Goal: Information Seeking & Learning: Learn about a topic

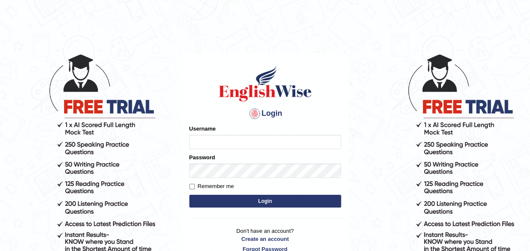
click at [218, 144] on input "Username" at bounding box center [265, 142] width 152 height 14
type input "amna_23"
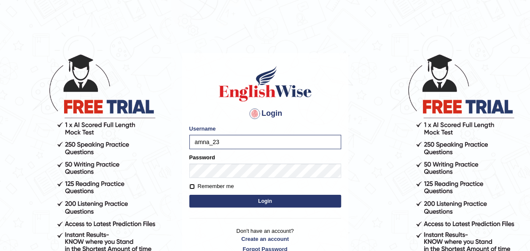
click at [192, 187] on input "Remember me" at bounding box center [191, 186] width 5 height 5
checkbox input "true"
click at [219, 195] on button "Login" at bounding box center [265, 201] width 152 height 13
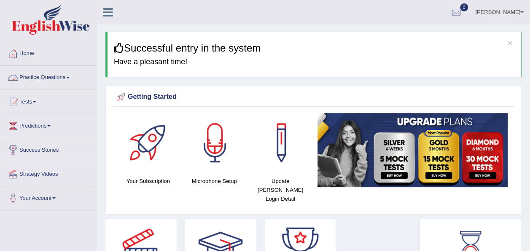
click at [70, 77] on span at bounding box center [67, 78] width 3 height 2
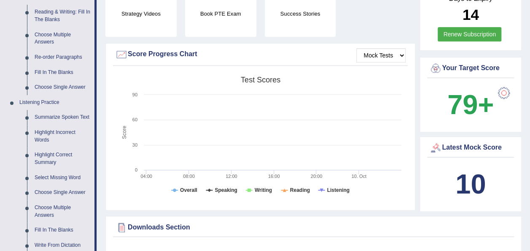
scroll to position [274, 0]
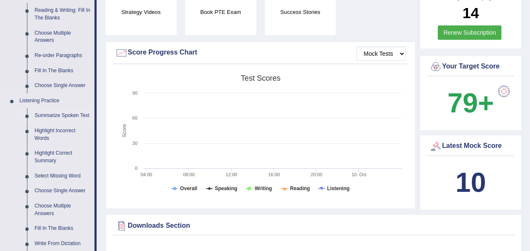
click at [62, 116] on link "Summarize Spoken Text" at bounding box center [63, 115] width 64 height 15
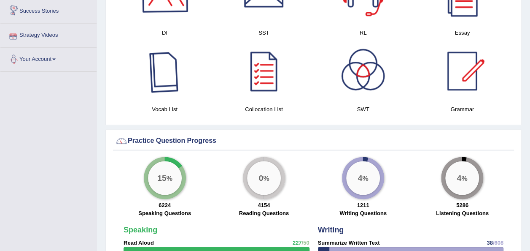
scroll to position [566, 0]
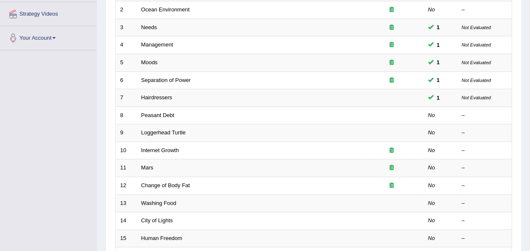
scroll to position [161, 0]
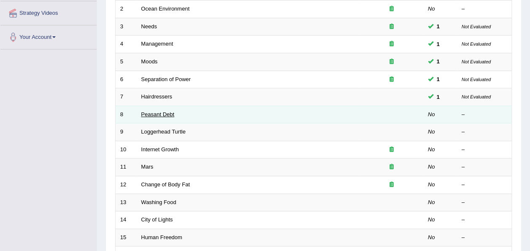
click at [165, 111] on link "Peasant Debt" at bounding box center [157, 114] width 33 height 6
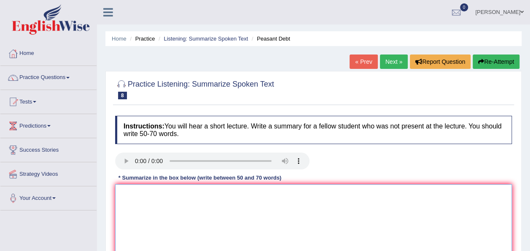
click at [207, 209] on textarea at bounding box center [313, 225] width 397 height 82
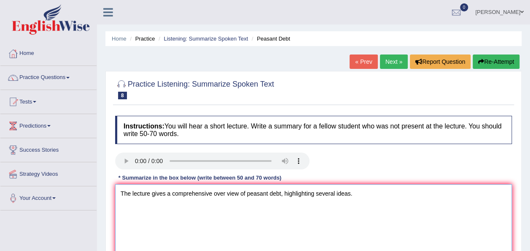
type textarea "The lecture gives a comprehensive over view of peasant debt, highlighting sever…"
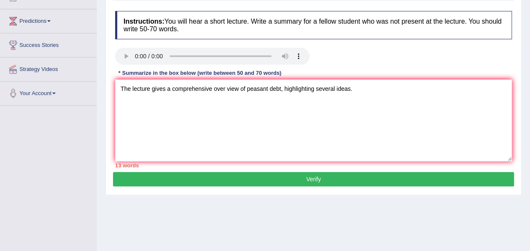
scroll to position [100, 0]
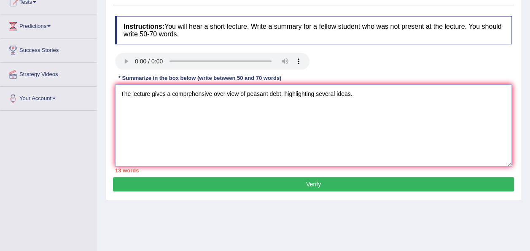
click at [363, 98] on textarea "The lecture gives a comprehensive over view of peasant debt, highlighting sever…" at bounding box center [313, 125] width 397 height 82
click at [447, 91] on textarea "The lecture gives a comprehensive over view of peasant debt, highlighting sever…" at bounding box center [313, 125] width 397 height 82
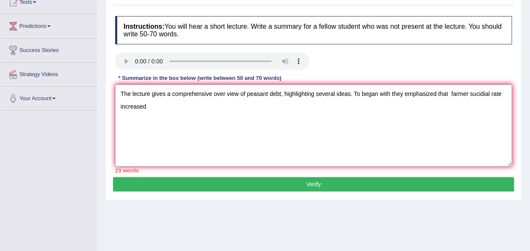
click at [148, 109] on textarea "The lecture gives a comprehensive over view of peasant debt, highlighting sever…" at bounding box center [313, 125] width 397 height 82
click at [144, 103] on textarea "The lecture gives a comprehensive over view of peasant debt, highlighting sever…" at bounding box center [313, 125] width 397 height 82
drag, startPoint x: 189, startPoint y: 112, endPoint x: 182, endPoint y: 111, distance: 7.4
click at [182, 111] on textarea "The lecture gives a comprehensive over view of peasant debt, highlighting sever…" at bounding box center [313, 125] width 397 height 82
click at [119, 106] on textarea "The lecture gives a comprehensive over view of peasant debt, highlighting sever…" at bounding box center [313, 125] width 397 height 82
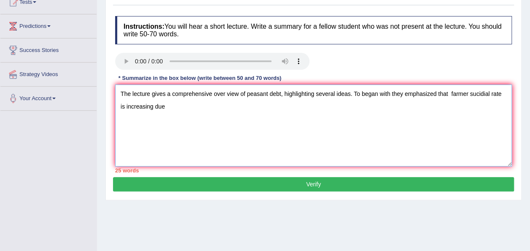
drag, startPoint x: 146, startPoint y: 98, endPoint x: 147, endPoint y: 107, distance: 9.3
click at [147, 107] on textarea "The lecture gives a comprehensive over view of peasant debt, highlighting sever…" at bounding box center [313, 125] width 397 height 82
click at [184, 108] on textarea "The lecture gives a comprehensive over view of peasant debt, highlighting sever…" at bounding box center [313, 125] width 397 height 82
click at [266, 129] on textarea "The lecture gives a comprehensive over view of peasant debt, highlighting sever…" at bounding box center [313, 125] width 397 height 82
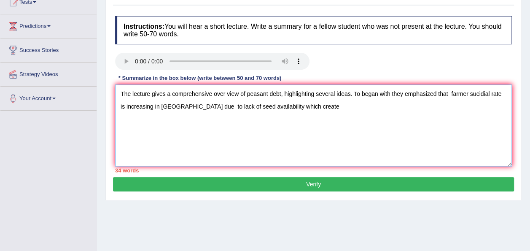
drag, startPoint x: 301, startPoint y: 112, endPoint x: 290, endPoint y: 109, distance: 11.5
click at [290, 109] on textarea "The lecture gives a comprehensive over view of peasant debt, highlighting sever…" at bounding box center [313, 125] width 397 height 82
drag, startPoint x: 504, startPoint y: 97, endPoint x: 446, endPoint y: 98, distance: 58.7
click at [446, 98] on textarea "The lecture gives a comprehensive over view of peasant debt, highlighting sever…" at bounding box center [313, 125] width 397 height 82
click at [451, 91] on textarea "The lecture gives a comprehensive over view of peasant debt, highlighting sever…" at bounding box center [313, 125] width 397 height 82
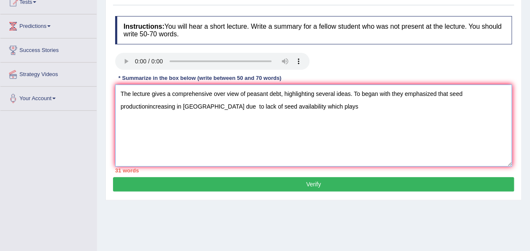
drag, startPoint x: 176, startPoint y: 105, endPoint x: 150, endPoint y: 109, distance: 26.4
click at [150, 109] on textarea "The lecture gives a comprehensive over view of peasant debt, highlighting sever…" at bounding box center [313, 125] width 397 height 82
click at [496, 93] on textarea "The lecture gives a comprehensive over view of peasant debt, highlighting sever…" at bounding box center [313, 125] width 397 height 82
drag, startPoint x: 252, startPoint y: 105, endPoint x: 148, endPoint y: 109, distance: 104.3
click at [148, 109] on textarea "The lecture gives a comprehensive over view of peasant debt, highlighting sever…" at bounding box center [313, 125] width 397 height 82
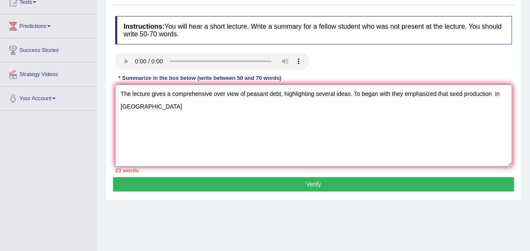
drag, startPoint x: 490, startPoint y: 91, endPoint x: 462, endPoint y: 92, distance: 28.3
click at [462, 92] on textarea "The lecture gives a comprehensive over view of peasant debt, highlighting sever…" at bounding box center [313, 125] width 397 height 82
click at [141, 106] on textarea "The lecture gives a comprehensive over view of peasant debt, highlighting sever…" at bounding box center [313, 125] width 397 height 82
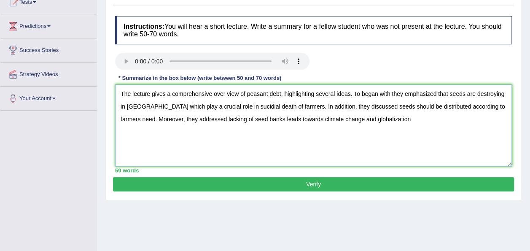
click at [286, 119] on textarea "The lecture gives a comprehensive over view of peasant debt, highlighting sever…" at bounding box center [313, 125] width 397 height 82
click at [400, 121] on textarea "The lecture gives a comprehensive over view of peasant debt, highlighting sever…" at bounding box center [313, 125] width 397 height 82
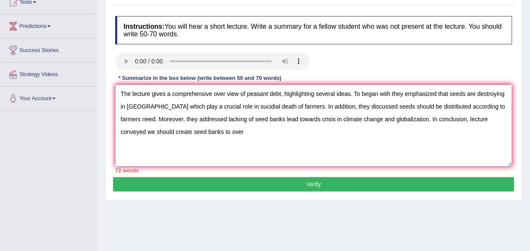
drag, startPoint x: 392, startPoint y: 119, endPoint x: 129, endPoint y: 120, distance: 262.5
click at [129, 120] on textarea "The lecture gives a comprehensive over view of peasant debt, highlighting sever…" at bounding box center [313, 125] width 397 height 82
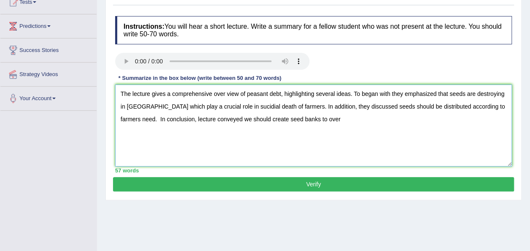
click at [295, 119] on textarea "The lecture gives a comprehensive over view of peasant debt, highlighting sever…" at bounding box center [313, 125] width 397 height 82
type textarea "The lecture gives a comprehensive over view of peasant debt, highlighting sever…"
click at [370, 183] on button "Verify" at bounding box center [313, 184] width 401 height 14
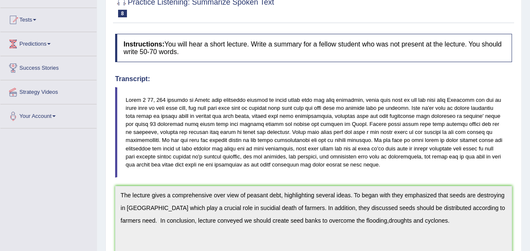
scroll to position [0, 0]
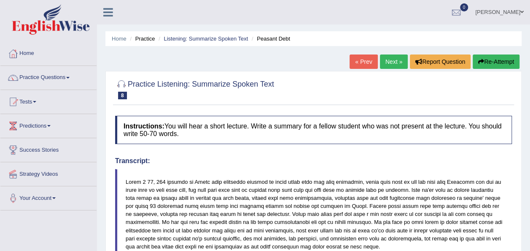
click at [389, 64] on link "Next »" at bounding box center [394, 61] width 28 height 14
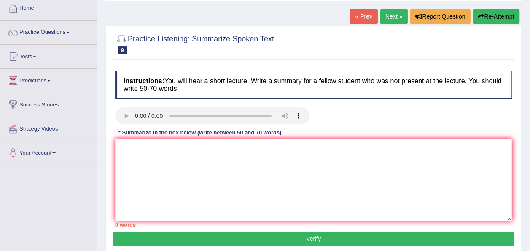
scroll to position [43, 0]
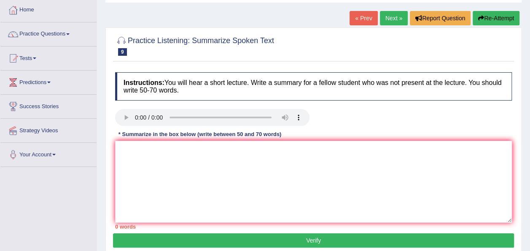
click at [171, 46] on h2 "Practice Listening: Summarize Spoken Text 9 Loggerhead Turtle" at bounding box center [194, 45] width 159 height 21
click at [132, 151] on textarea at bounding box center [313, 182] width 397 height 82
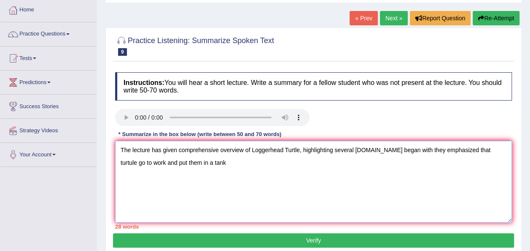
drag, startPoint x: 498, startPoint y: 149, endPoint x: 482, endPoint y: 154, distance: 16.4
click at [482, 154] on textarea "The lecture has given comprehensive overview of Loggerhead Turtle, highlighting…" at bounding box center [313, 182] width 397 height 82
click at [185, 162] on textarea "The lecture has given comprehensive overview of Loggerhead Turtle, highlighting…" at bounding box center [313, 182] width 397 height 82
click at [488, 150] on textarea "The lecture has given comprehensive overview of Loggerhead Turtle, highlighting…" at bounding box center [313, 182] width 397 height 82
click at [146, 165] on textarea "The lecture has given comprehensive overview of Loggerhead Turtle, highlighting…" at bounding box center [313, 182] width 397 height 82
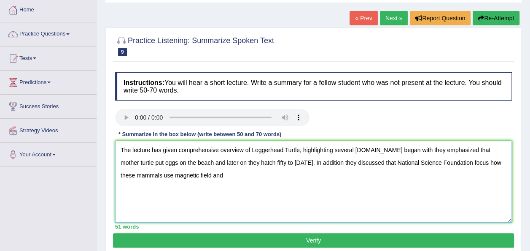
click at [327, 161] on textarea "The lecture has given comprehensive overview of Loggerhead Turtle, highlighting…" at bounding box center [313, 182] width 397 height 82
click at [328, 160] on textarea "The lecture has given comprehensive overview of Loggerhead Turtle, highlighting…" at bounding box center [313, 182] width 397 height 82
drag, startPoint x: 474, startPoint y: 161, endPoint x: 465, endPoint y: 165, distance: 9.5
click at [465, 165] on textarea "The lecture has given comprehensive overview of Loggerhead Turtle, highlighting…" at bounding box center [313, 182] width 397 height 82
click at [214, 178] on textarea "The lecture has given comprehensive overview of Loggerhead Turtle, highlighting…" at bounding box center [313, 182] width 397 height 82
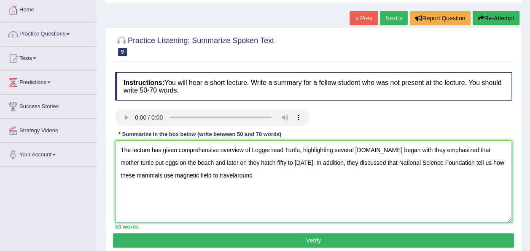
click at [218, 174] on textarea "The lecture has given comprehensive overview of Loggerhead Turtle, highlighting…" at bounding box center [313, 182] width 397 height 82
click at [243, 176] on textarea "The lecture has given comprehensive overview of Loggerhead Turtle, highlighting…" at bounding box center [313, 182] width 397 height 82
type textarea "The lecture has given comprehensive overview of Loggerhead Turtle, highlighting…"
click at [225, 238] on button "Verify" at bounding box center [313, 240] width 401 height 14
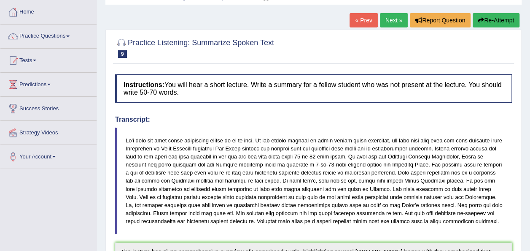
scroll to position [40, 0]
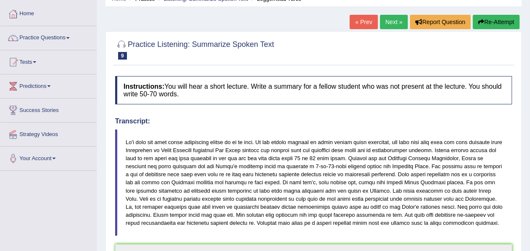
click at [393, 24] on link "Next »" at bounding box center [394, 22] width 28 height 14
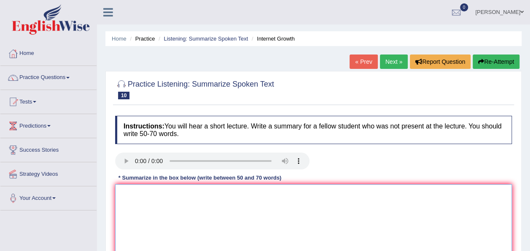
click at [138, 187] on textarea at bounding box center [313, 225] width 397 height 82
click at [144, 204] on textarea at bounding box center [313, 225] width 397 height 82
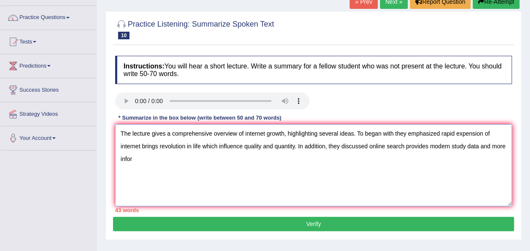
scroll to position [37, 0]
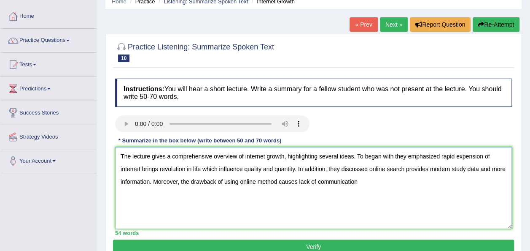
click at [319, 182] on textarea "The lecture gives a comprehensive overview of internet growth, highlighting sev…" at bounding box center [313, 188] width 397 height 82
click at [397, 180] on textarea "The lecture gives a comprehensive overview of internet growth, highlighting sev…" at bounding box center [313, 188] width 397 height 82
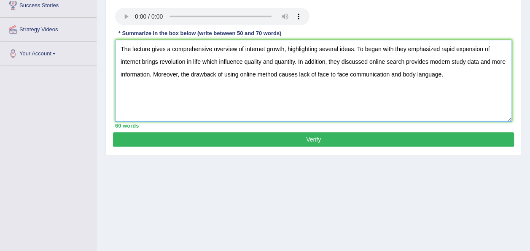
scroll to position [146, 0]
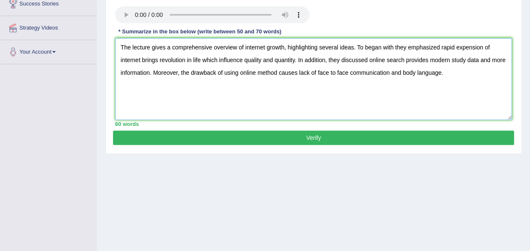
type textarea "The lecture gives a comprehensive overview of internet growth, highlighting sev…"
click at [344, 143] on button "Verify" at bounding box center [313, 137] width 401 height 14
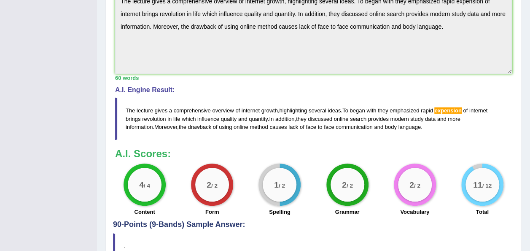
scroll to position [268, 0]
click at [46, 144] on div "Toggle navigation Home Practice Questions Speaking Practice Read Aloud Repeat S…" at bounding box center [265, 13] width 530 height 562
drag, startPoint x: 342, startPoint y: 158, endPoint x: 499, endPoint y: 135, distance: 159.0
click at [499, 135] on blockquote "The lecture gives a comprehensive overview of internet growth , highlighting se…" at bounding box center [313, 119] width 397 height 42
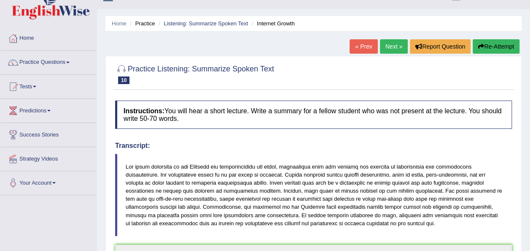
scroll to position [13, 0]
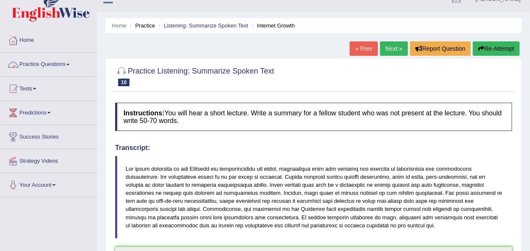
click at [76, 65] on link "Practice Questions" at bounding box center [48, 63] width 96 height 21
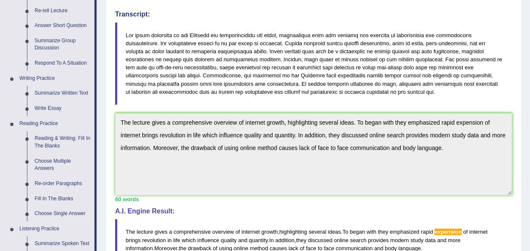
scroll to position [161, 0]
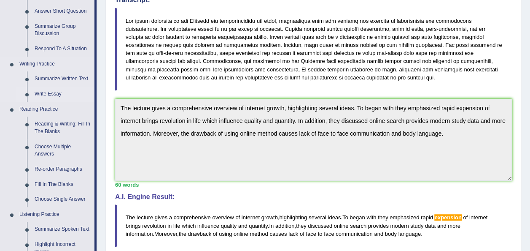
click at [54, 92] on link "Write Essay" at bounding box center [63, 93] width 64 height 15
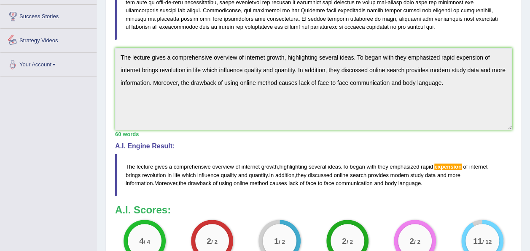
scroll to position [408, 0]
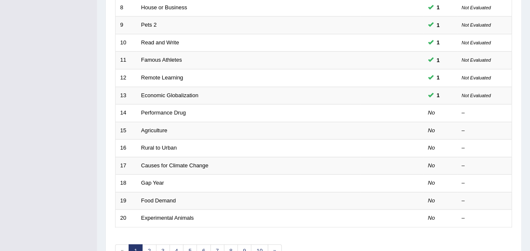
scroll to position [269, 0]
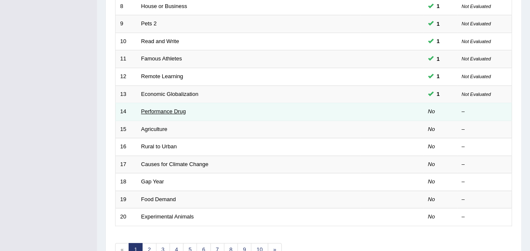
click at [182, 108] on link "Performance Drug" at bounding box center [163, 111] width 45 height 6
